Goal: Task Accomplishment & Management: Use online tool/utility

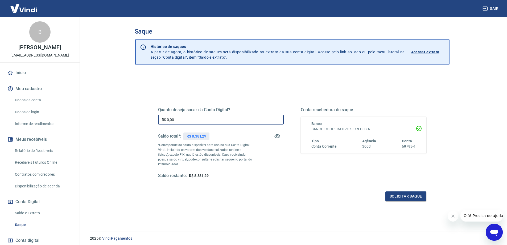
drag, startPoint x: 193, startPoint y: 122, endPoint x: 207, endPoint y: 119, distance: 14.9
click at [194, 121] on input "R$ 0,00" at bounding box center [221, 120] width 126 height 10
type input "R$ 8.381,29"
click at [406, 197] on button "Solicitar saque" at bounding box center [406, 196] width 41 height 10
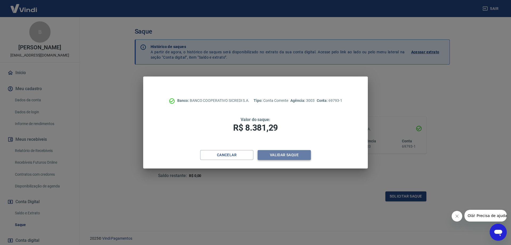
click at [291, 154] on button "Validar saque" at bounding box center [284, 155] width 53 height 10
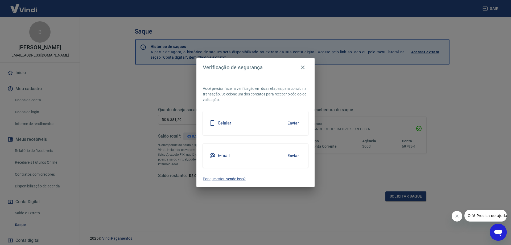
click at [289, 124] on button "Enviar" at bounding box center [293, 122] width 17 height 11
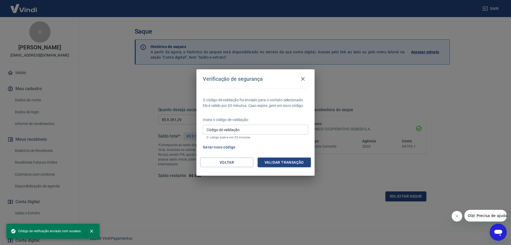
click at [262, 130] on input "Código de validação" at bounding box center [255, 130] width 105 height 10
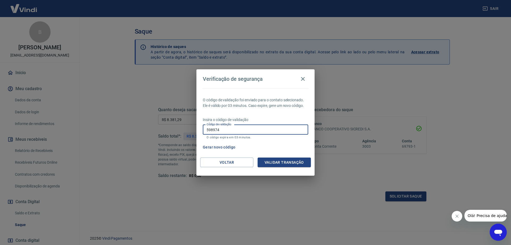
type input "598974"
click at [286, 161] on button "Validar transação" at bounding box center [284, 162] width 53 height 10
